Goal: Transaction & Acquisition: Purchase product/service

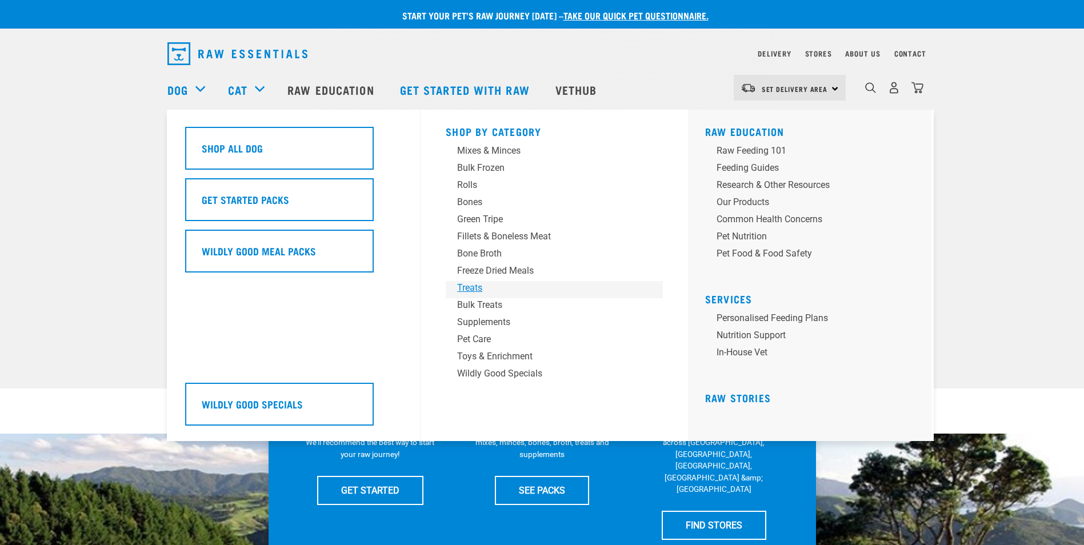
click at [463, 283] on div "Treats" at bounding box center [546, 288] width 178 height 14
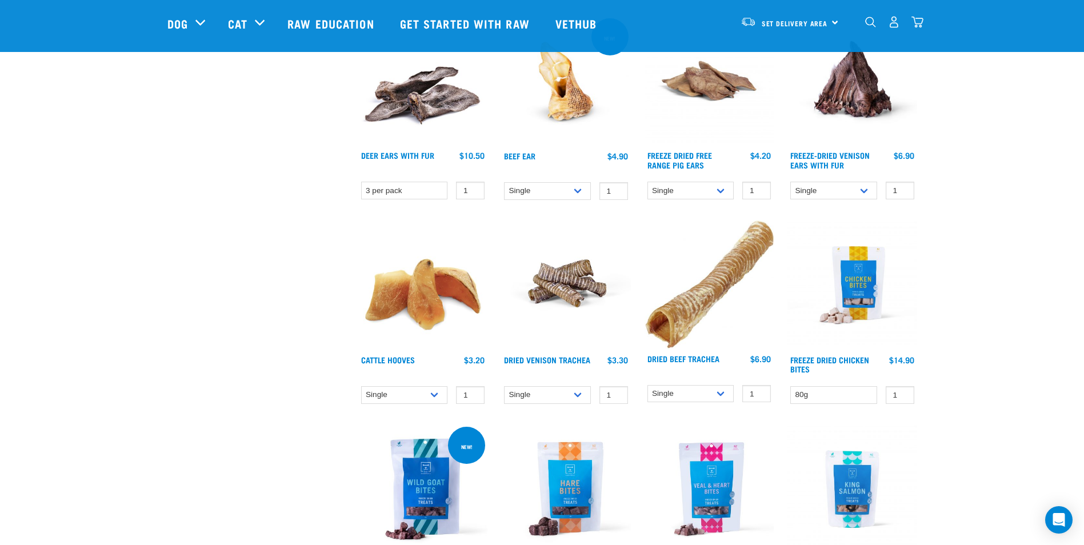
scroll to position [18, 0]
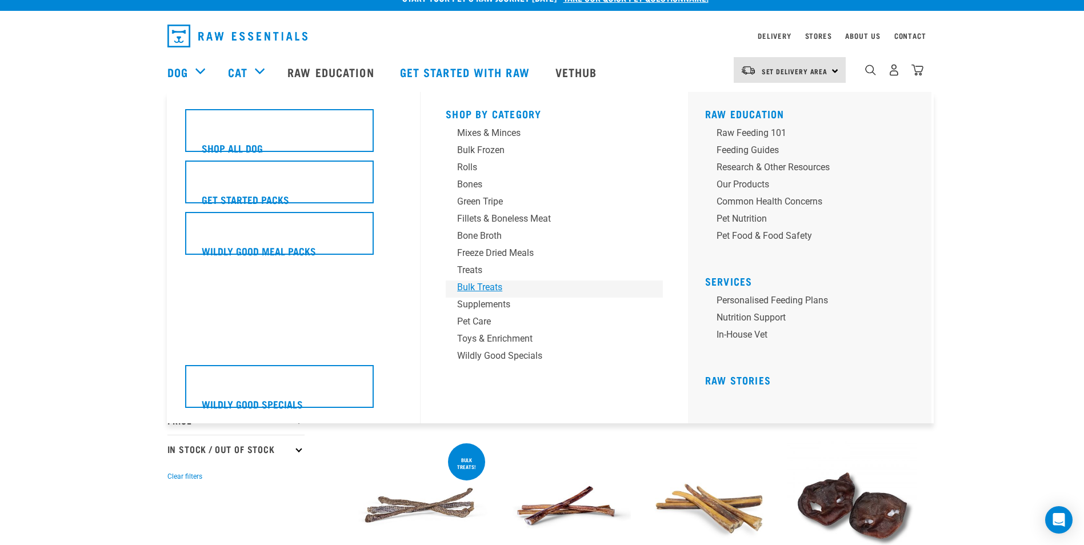
click at [482, 284] on div "Bulk Treats" at bounding box center [546, 288] width 178 height 14
